Goal: Complete application form

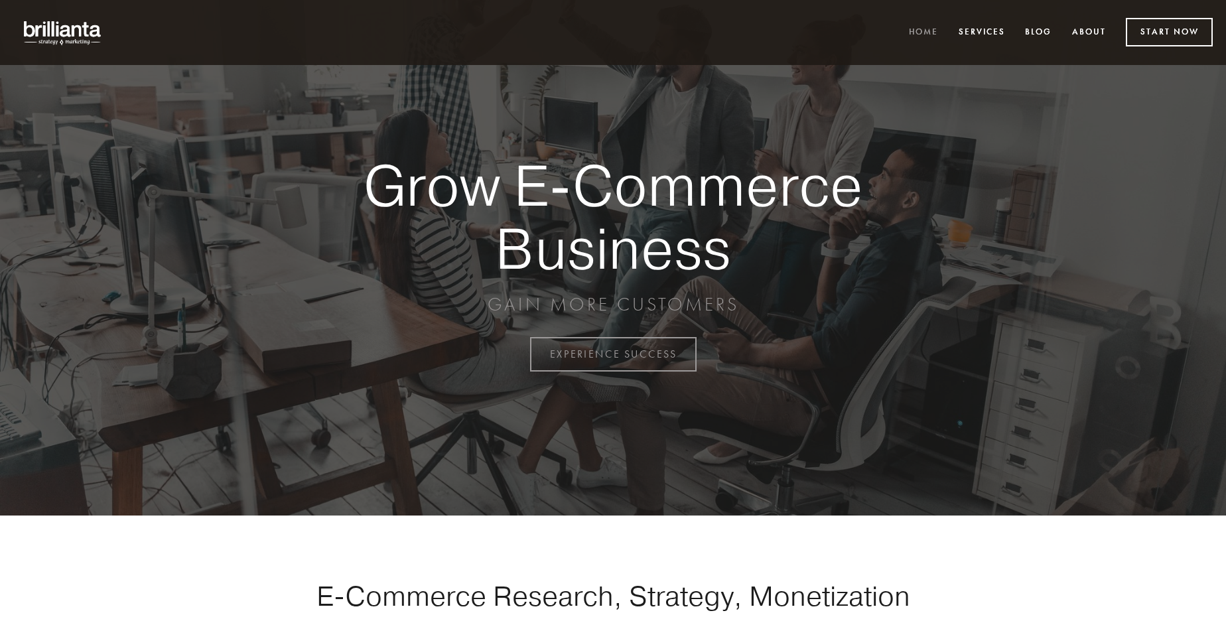
scroll to position [3476, 0]
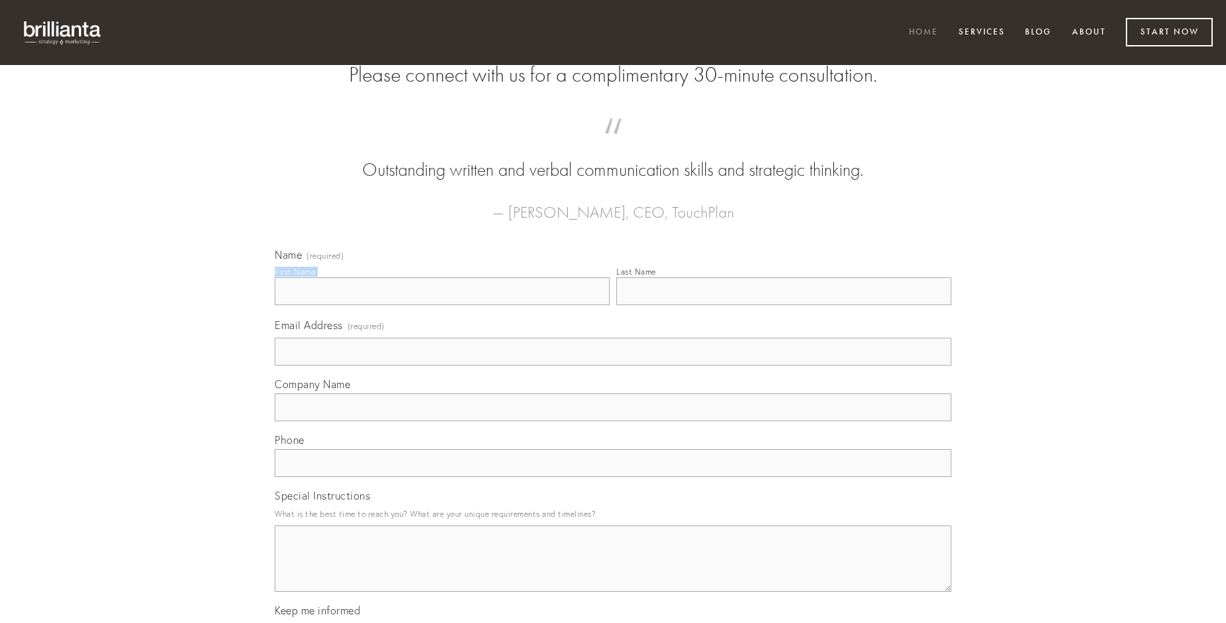
type input "[PERSON_NAME]"
click at [783, 305] on input "Last Name" at bounding box center [783, 291] width 335 height 28
type input "[PERSON_NAME]"
click at [613, 365] on input "Email Address (required)" at bounding box center [613, 352] width 676 height 28
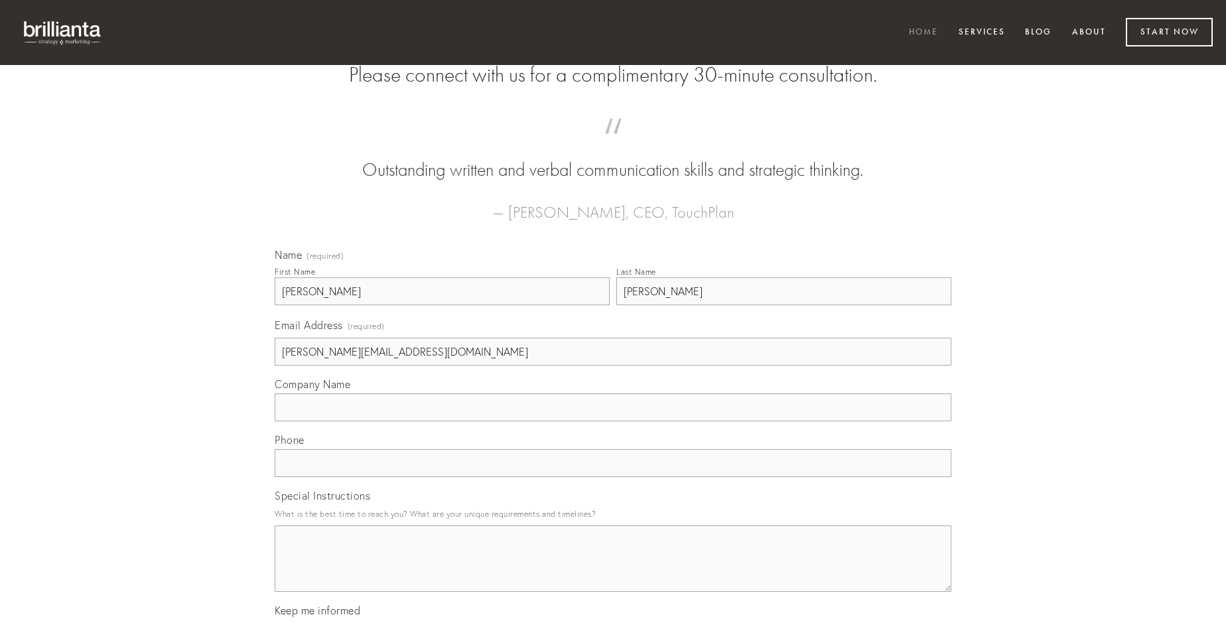
type input "[PERSON_NAME][EMAIL_ADDRESS][DOMAIN_NAME]"
click at [613, 421] on input "Company Name" at bounding box center [613, 407] width 676 height 28
type input "ducimus"
click at [613, 477] on input "text" at bounding box center [613, 463] width 676 height 28
click at [613, 570] on textarea "Special Instructions" at bounding box center [613, 558] width 676 height 66
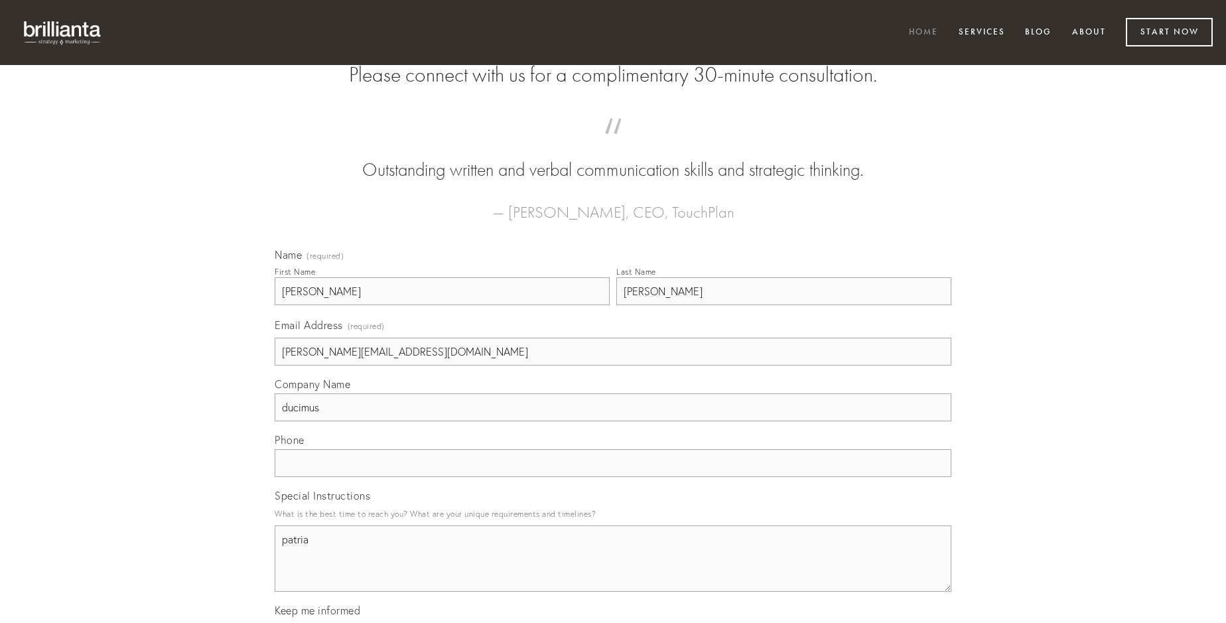
type textarea "patria"
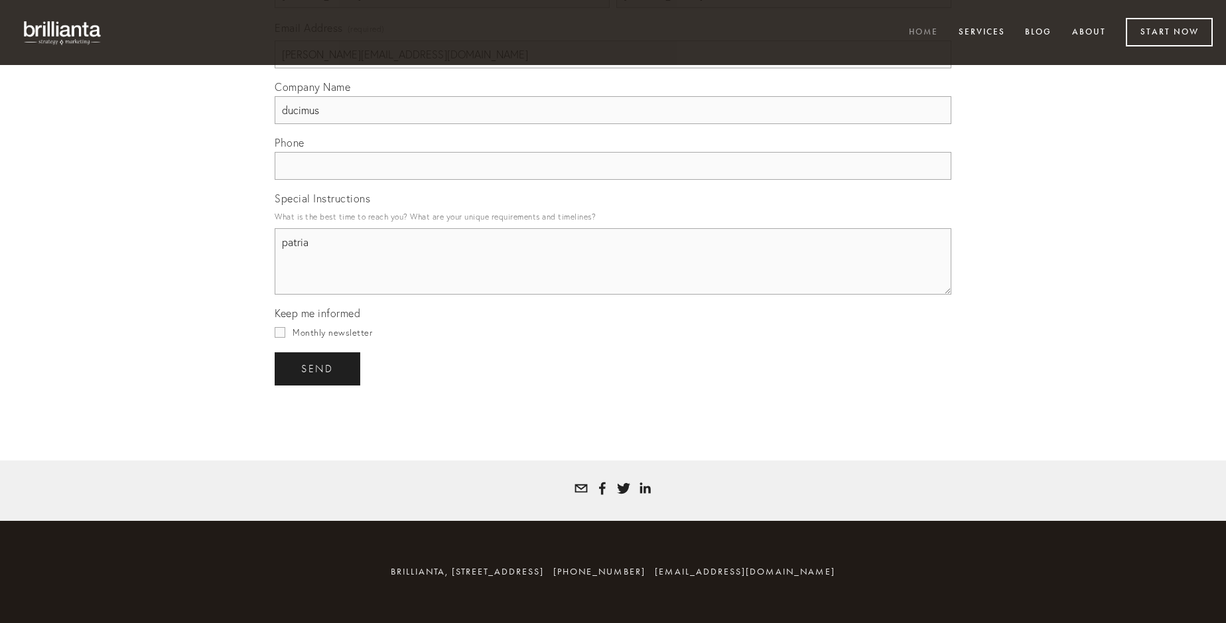
click at [318, 368] on span "send" at bounding box center [317, 369] width 32 height 12
